Goal: Book appointment/travel/reservation

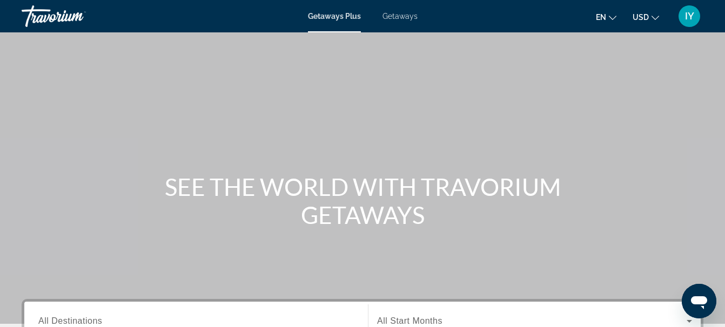
click at [393, 16] on span "Getaways" at bounding box center [399, 16] width 35 height 9
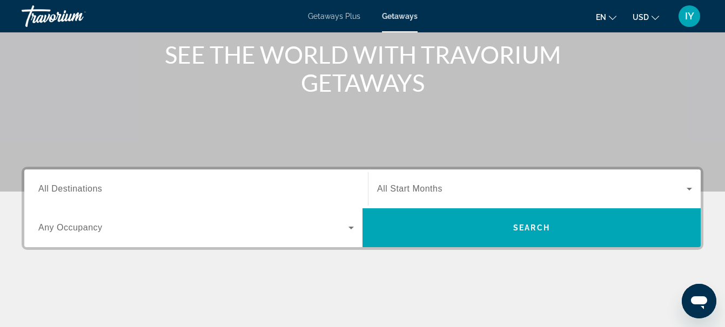
scroll to position [133, 0]
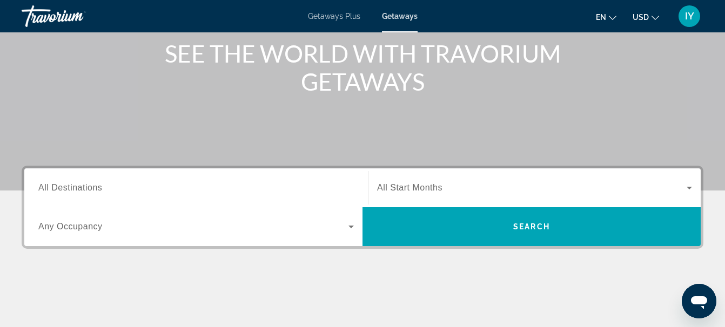
click at [75, 186] on span "All Destinations" at bounding box center [70, 187] width 64 height 9
click at [75, 186] on input "Destination All Destinations" at bounding box center [195, 188] width 315 height 13
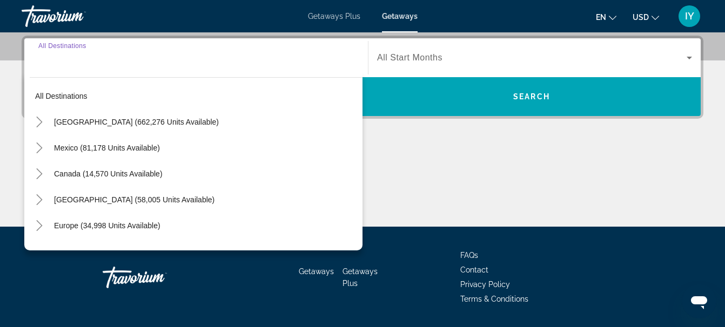
scroll to position [264, 0]
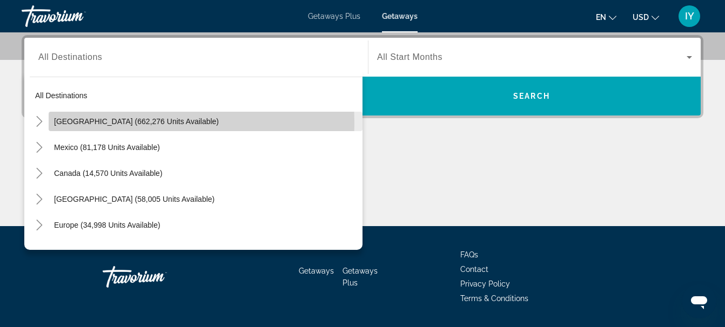
click at [86, 122] on span "[GEOGRAPHIC_DATA] (662,276 units available)" at bounding box center [136, 121] width 165 height 9
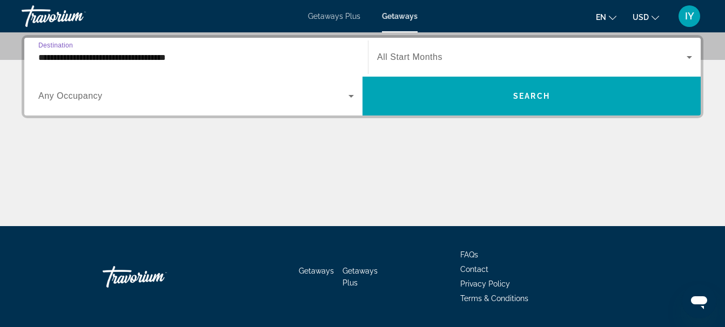
drag, startPoint x: 75, startPoint y: 62, endPoint x: -2, endPoint y: 6, distance: 95.2
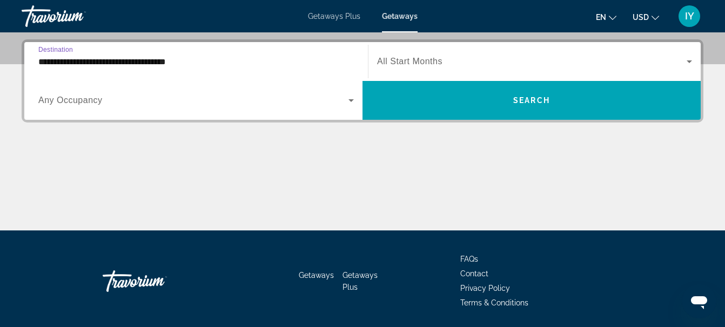
click at [394, 20] on span "Getaways" at bounding box center [400, 16] width 36 height 9
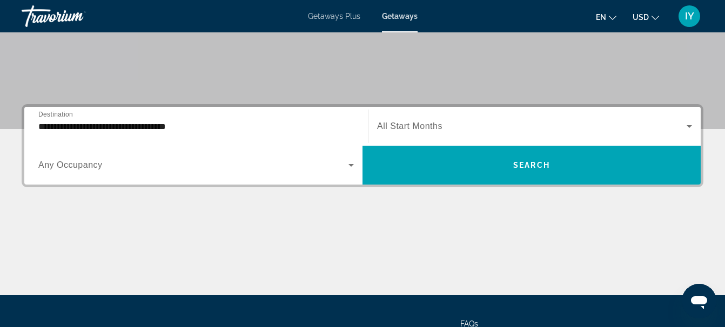
scroll to position [212, 0]
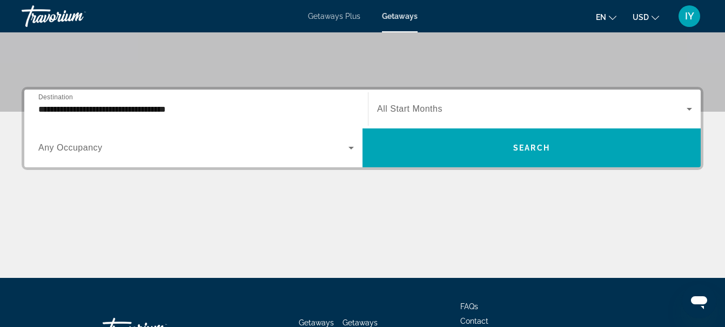
click at [392, 17] on span "Getaways" at bounding box center [400, 16] width 36 height 9
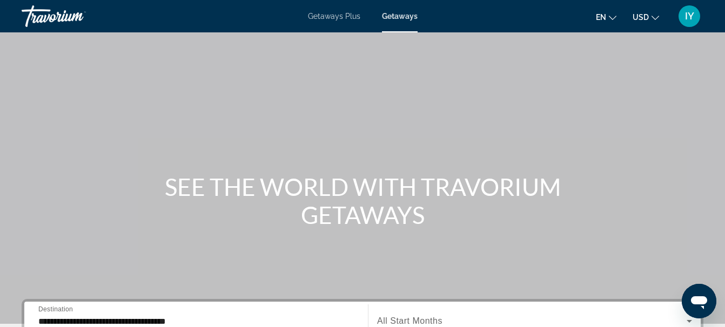
scroll to position [141, 0]
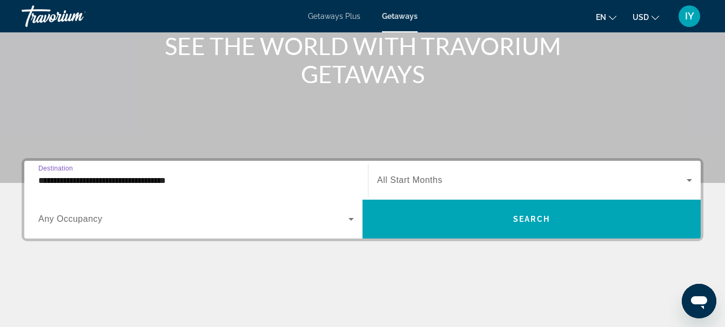
click at [39, 180] on input "**********" at bounding box center [195, 180] width 315 height 13
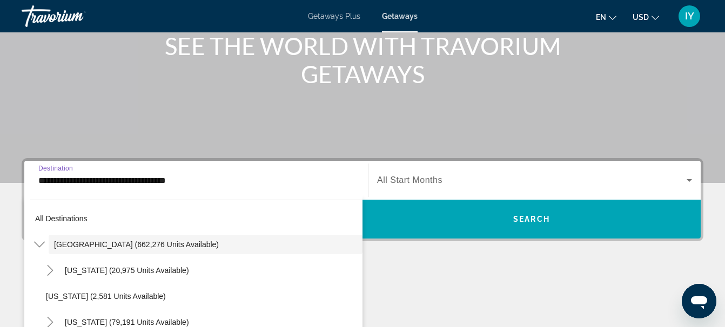
scroll to position [222, 0]
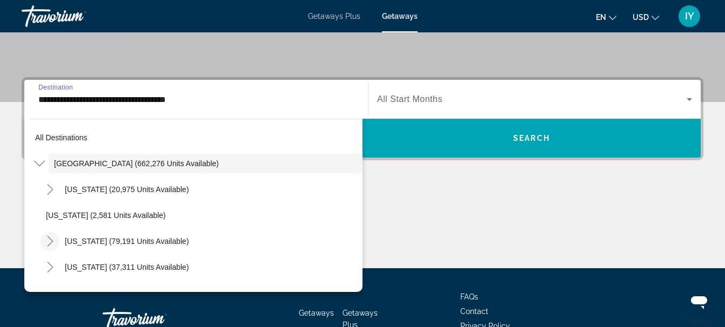
click at [51, 244] on icon "Toggle California (79,191 units available)" at bounding box center [50, 241] width 6 height 11
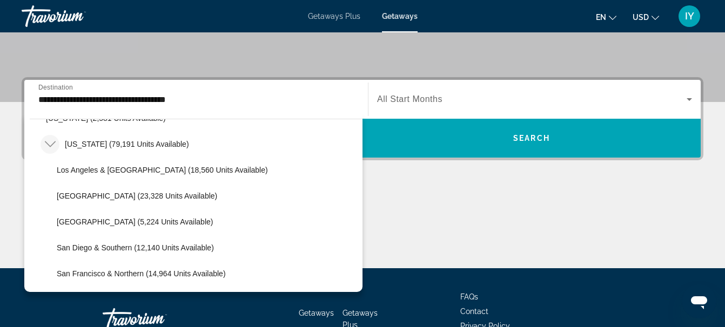
scroll to position [116, 0]
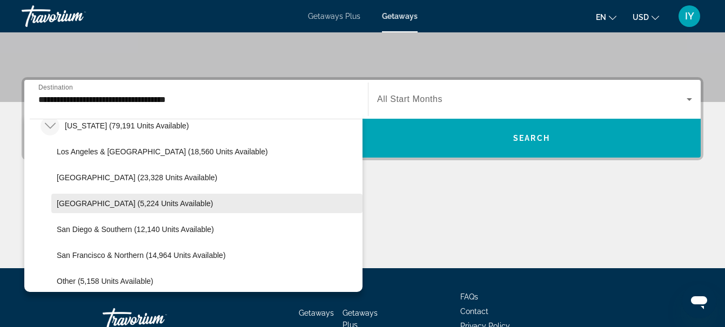
click at [144, 201] on span "[GEOGRAPHIC_DATA] (5,224 units available)" at bounding box center [135, 203] width 156 height 9
type input "**********"
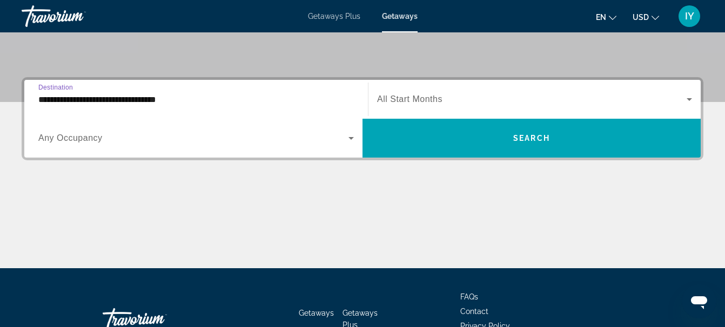
scroll to position [264, 0]
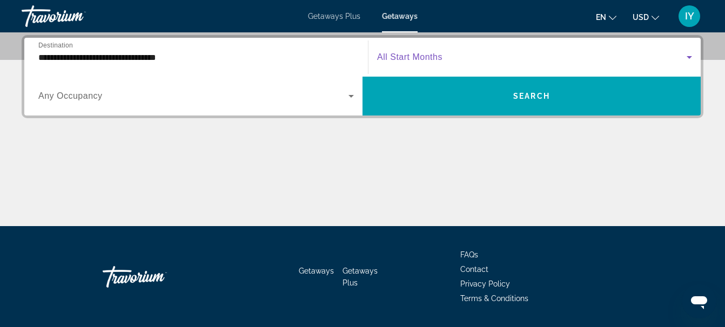
click at [692, 55] on icon "Search widget" at bounding box center [689, 57] width 13 height 13
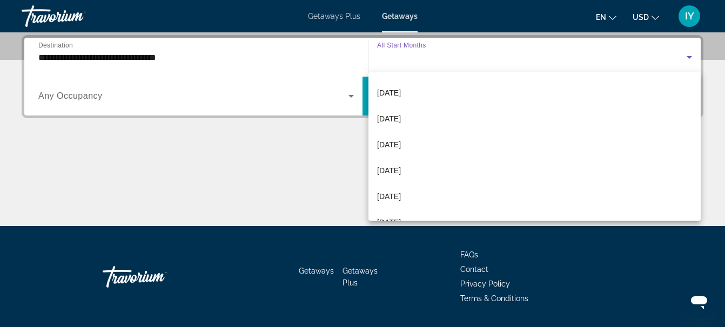
scroll to position [50, 0]
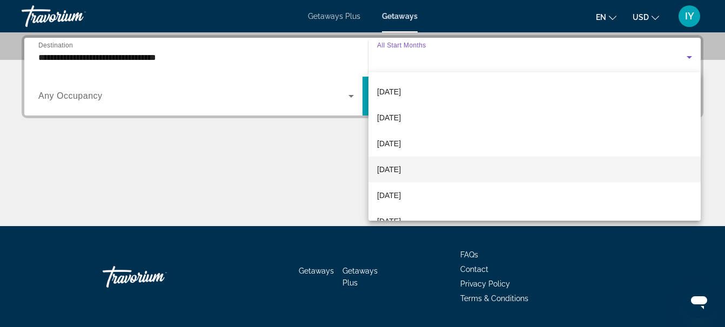
click at [401, 164] on span "[DATE]" at bounding box center [389, 169] width 24 height 13
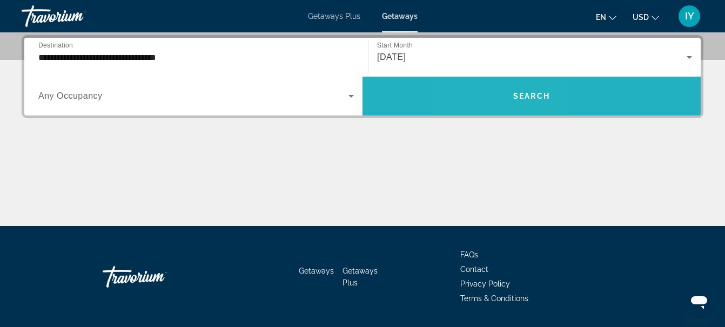
click at [497, 99] on span "Search widget" at bounding box center [531, 96] width 338 height 26
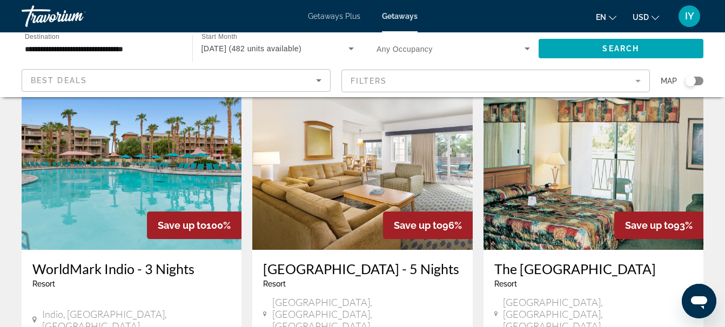
scroll to position [452, 0]
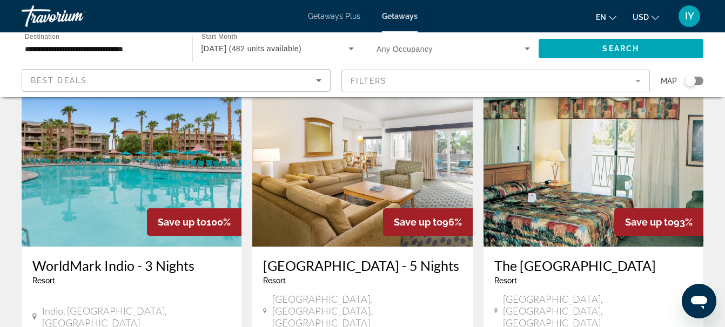
drag, startPoint x: 723, startPoint y: 128, endPoint x: 723, endPoint y: 137, distance: 8.6
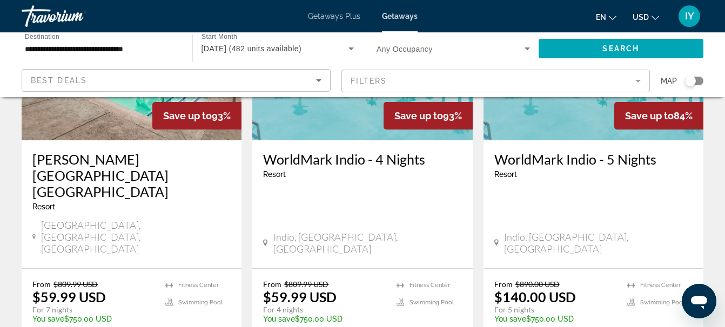
scroll to position [959, 0]
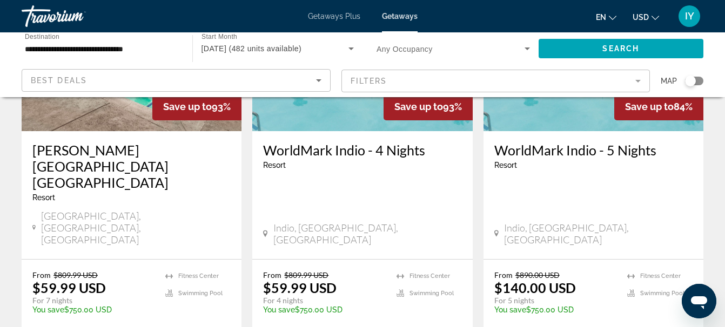
click at [340, 142] on h3 "WorldMark Indio - 4 Nights" at bounding box center [362, 150] width 198 height 16
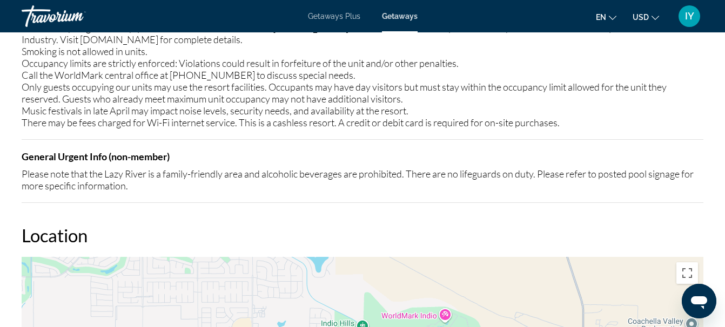
scroll to position [1756, 0]
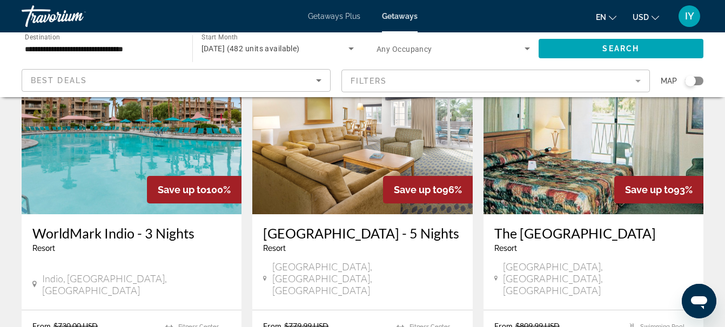
scroll to position [494, 0]
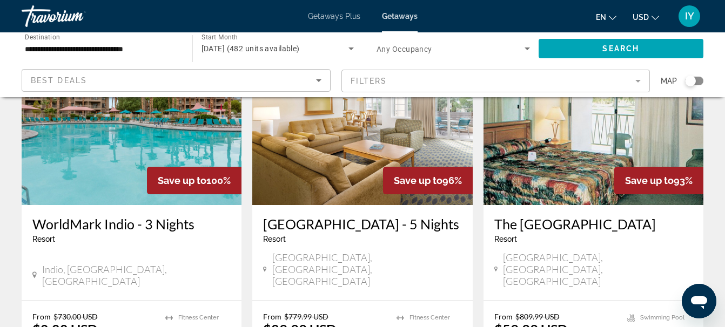
click at [145, 216] on h3 "WorldMark Indio - 3 Nights" at bounding box center [131, 224] width 198 height 16
